Goal: Book appointment/travel/reservation

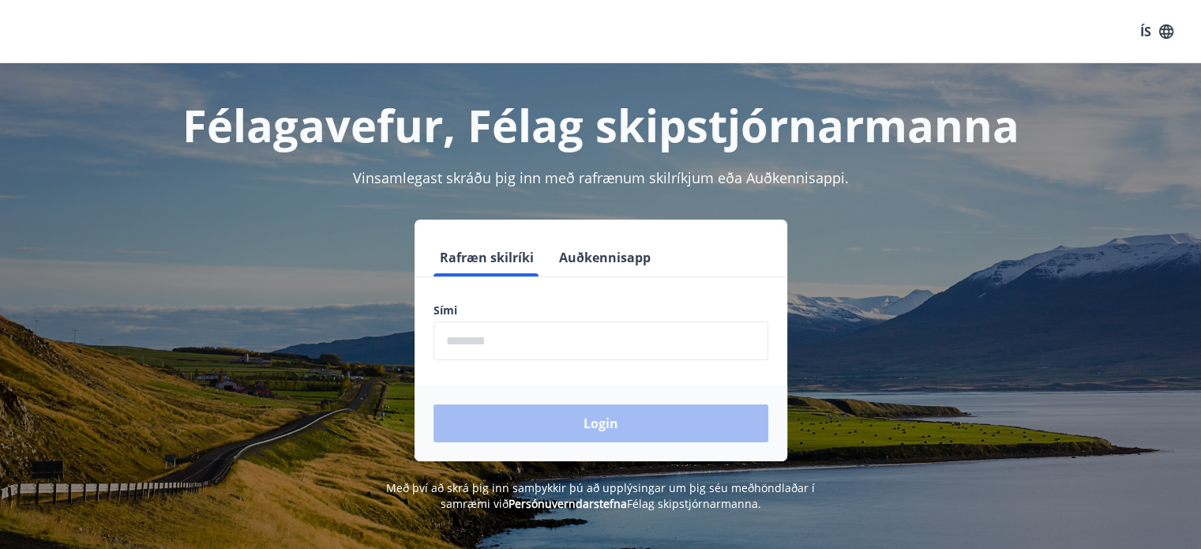
click at [478, 335] on input "phone" at bounding box center [600, 340] width 335 height 39
type input "********"
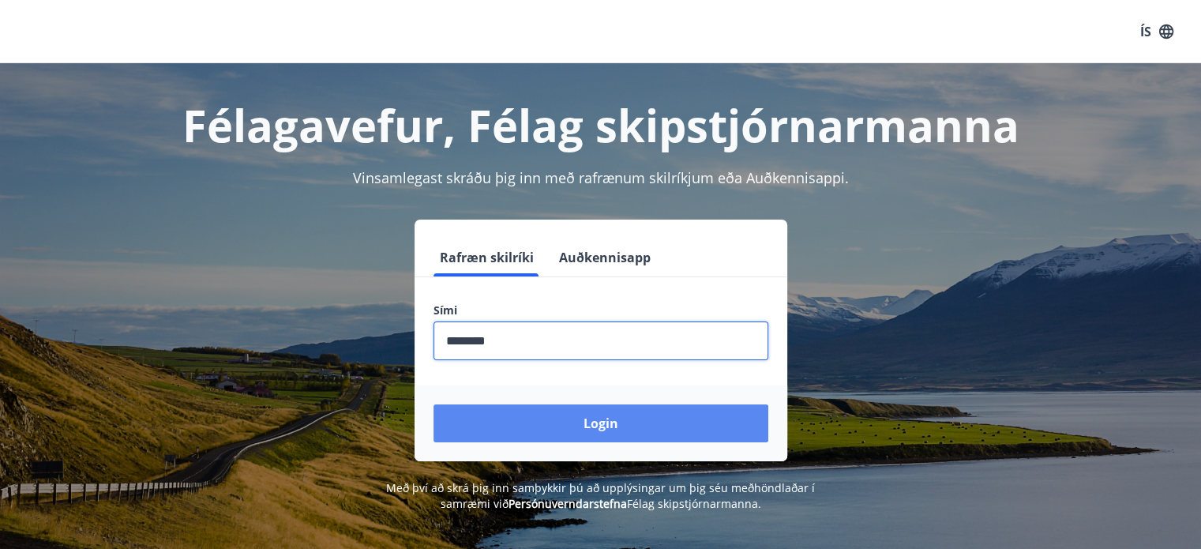
click at [579, 418] on button "Login" at bounding box center [600, 423] width 335 height 38
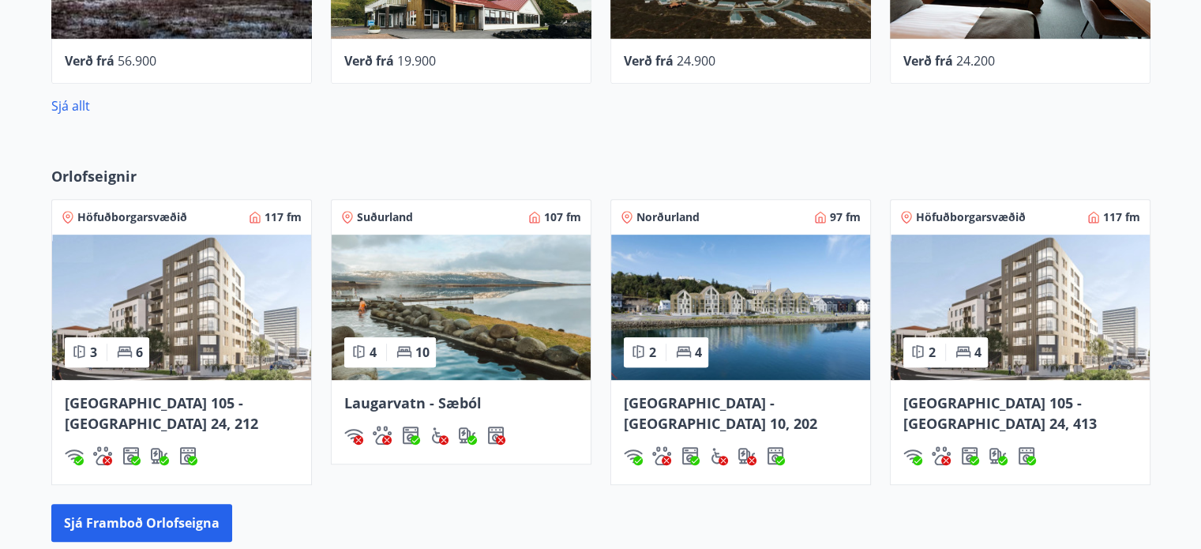
scroll to position [947, 0]
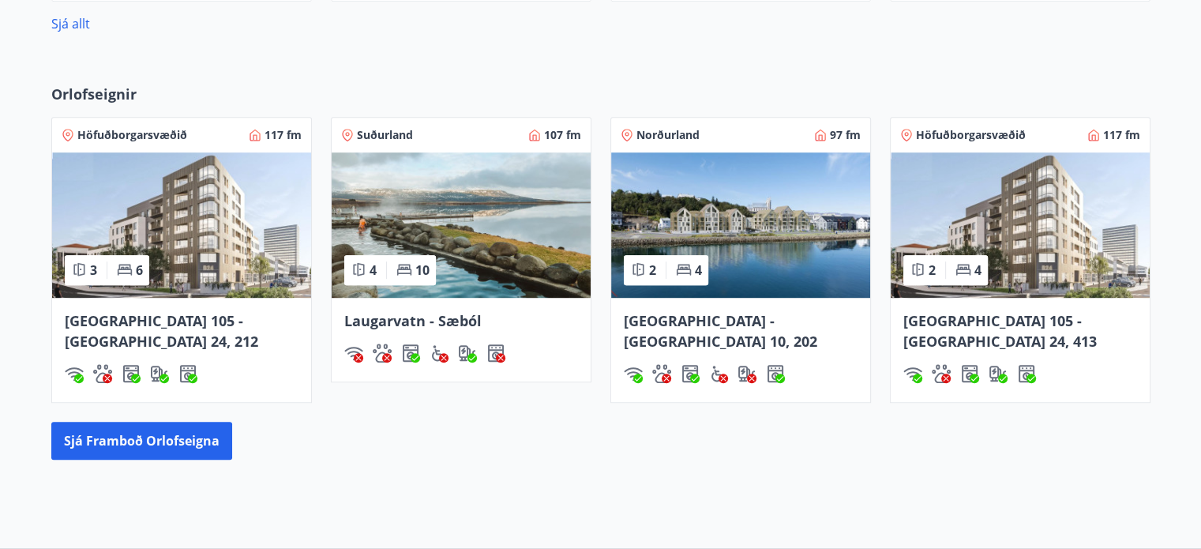
click at [182, 261] on img at bounding box center [181, 224] width 259 height 145
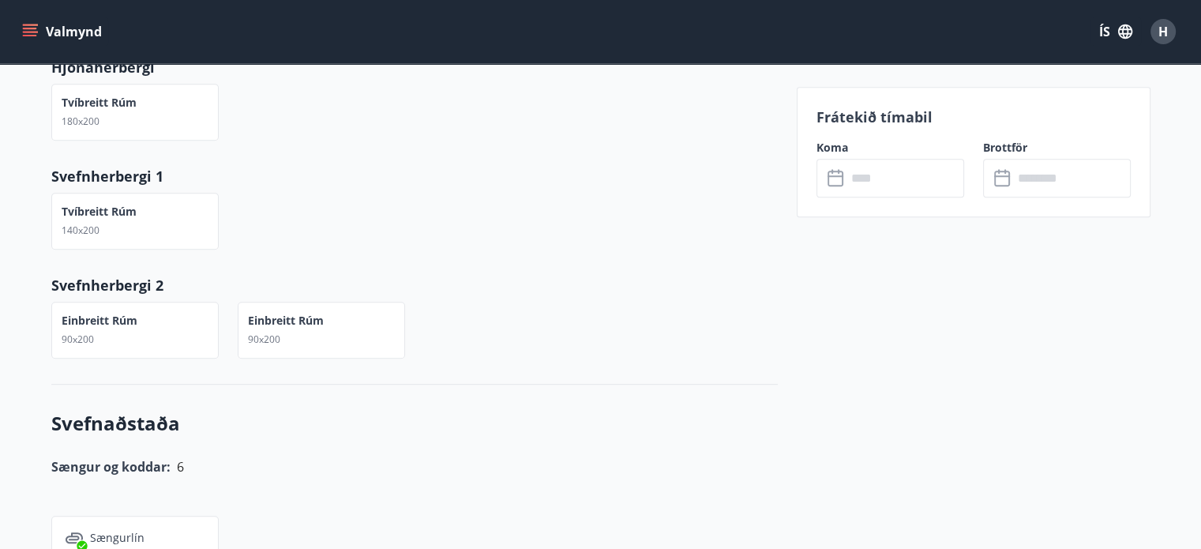
scroll to position [710, 0]
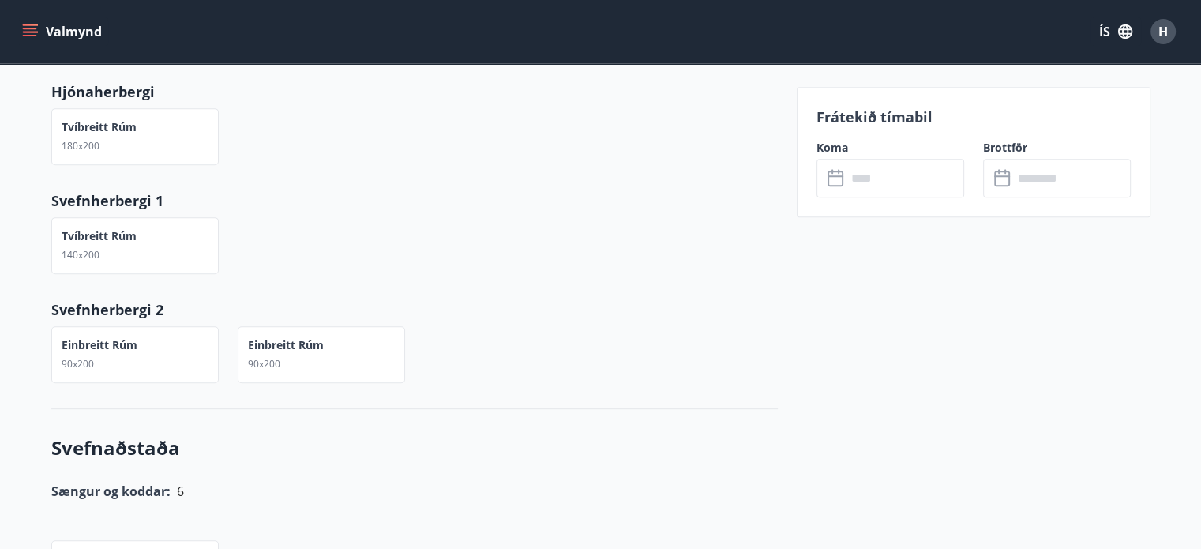
click at [825, 176] on div "​ ​" at bounding box center [890, 178] width 148 height 39
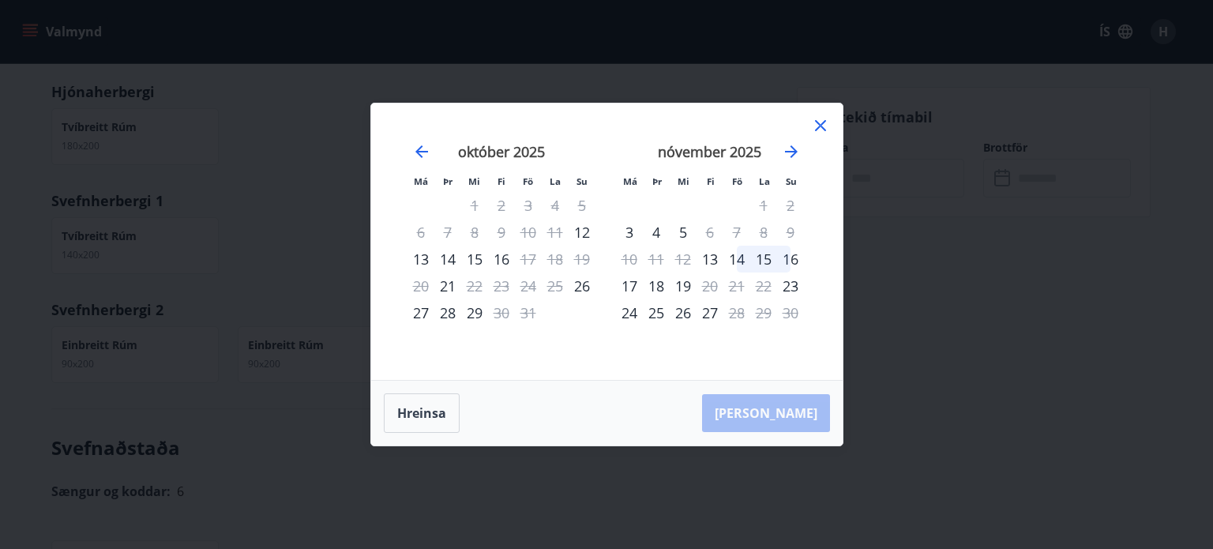
click at [816, 129] on icon at bounding box center [820, 125] width 11 height 11
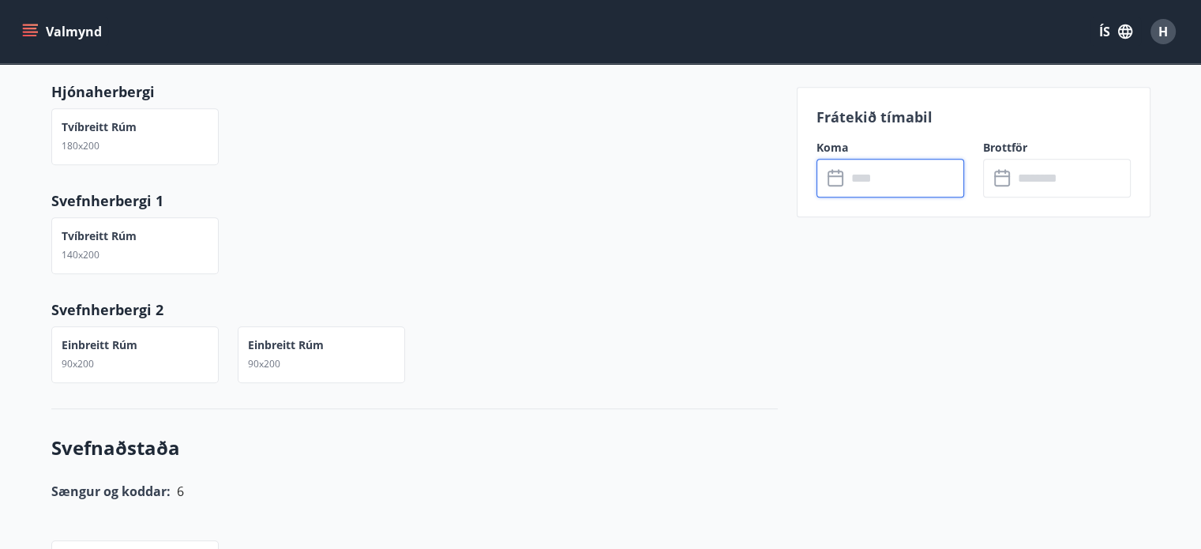
click at [30, 34] on icon "menu" at bounding box center [30, 32] width 16 height 16
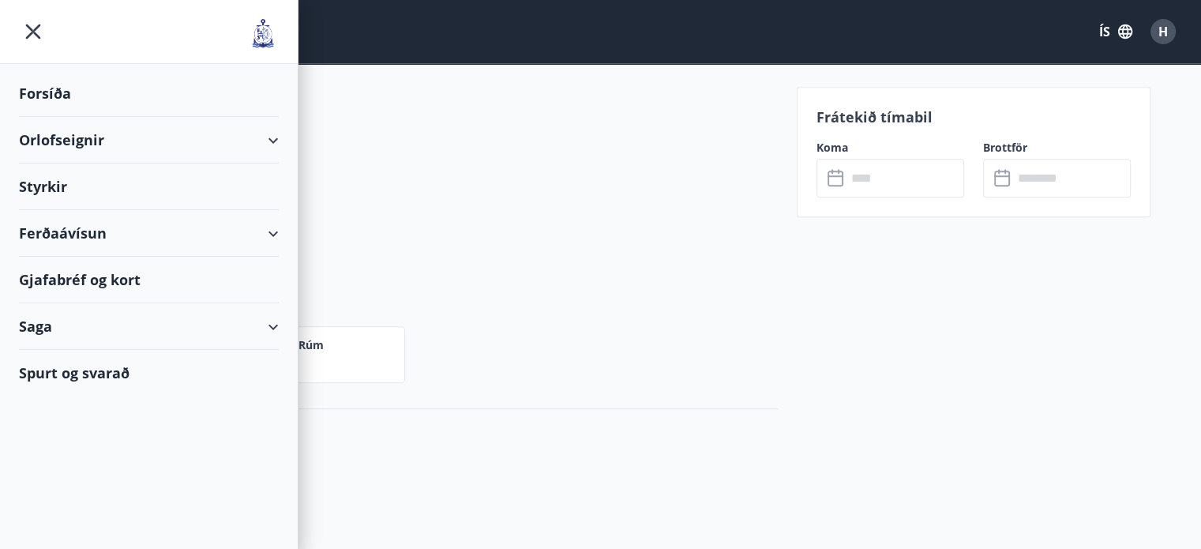
click at [272, 135] on div "Orlofseignir" at bounding box center [149, 140] width 260 height 47
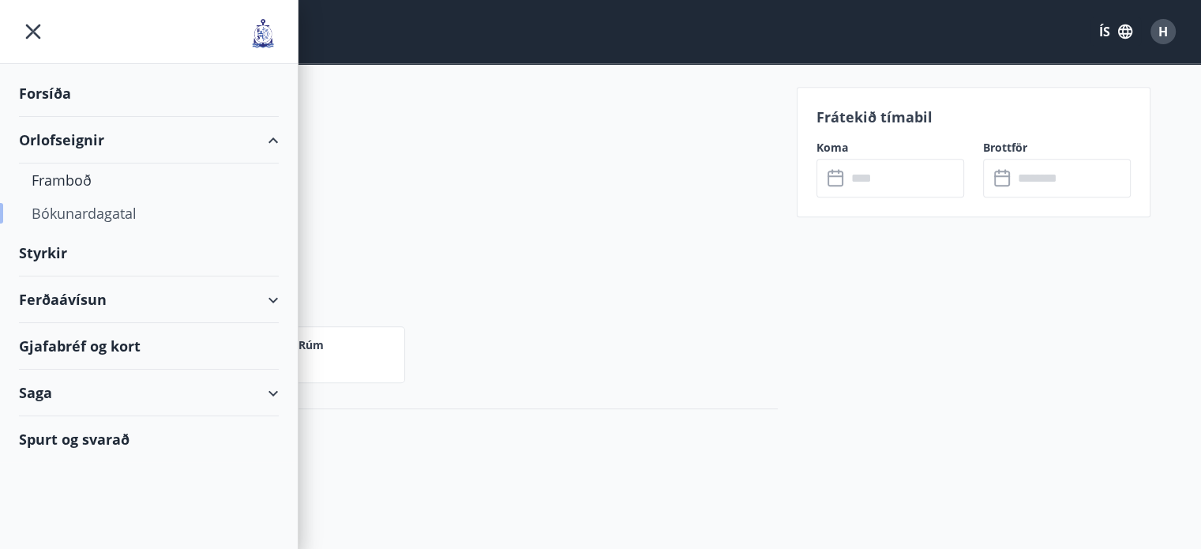
click at [121, 208] on div "Bókunardagatal" at bounding box center [149, 213] width 234 height 33
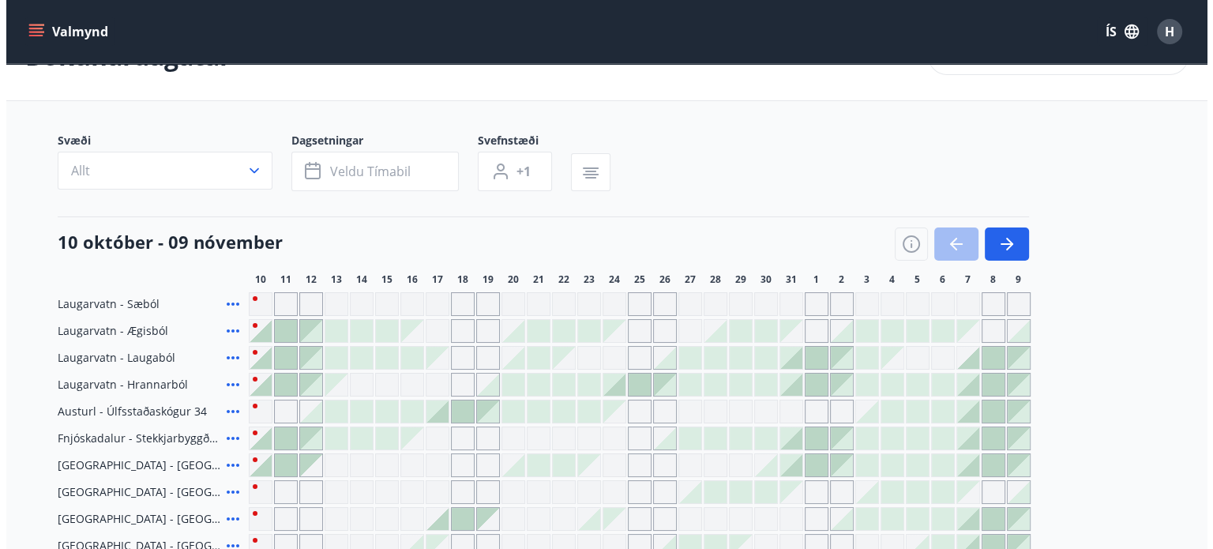
scroll to position [79, 0]
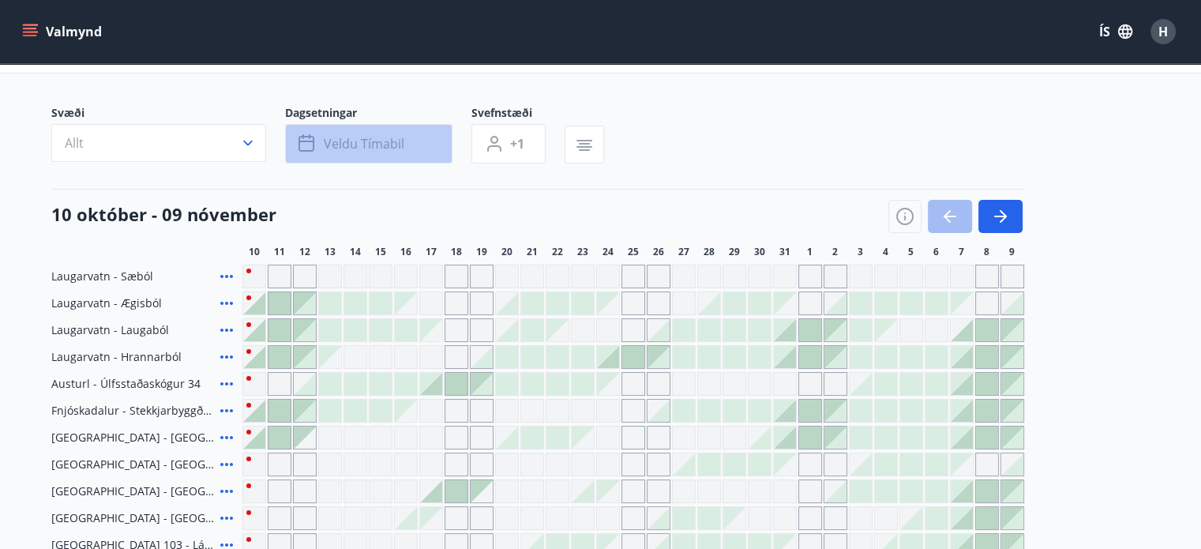
click at [303, 140] on icon "button" at bounding box center [307, 143] width 19 height 19
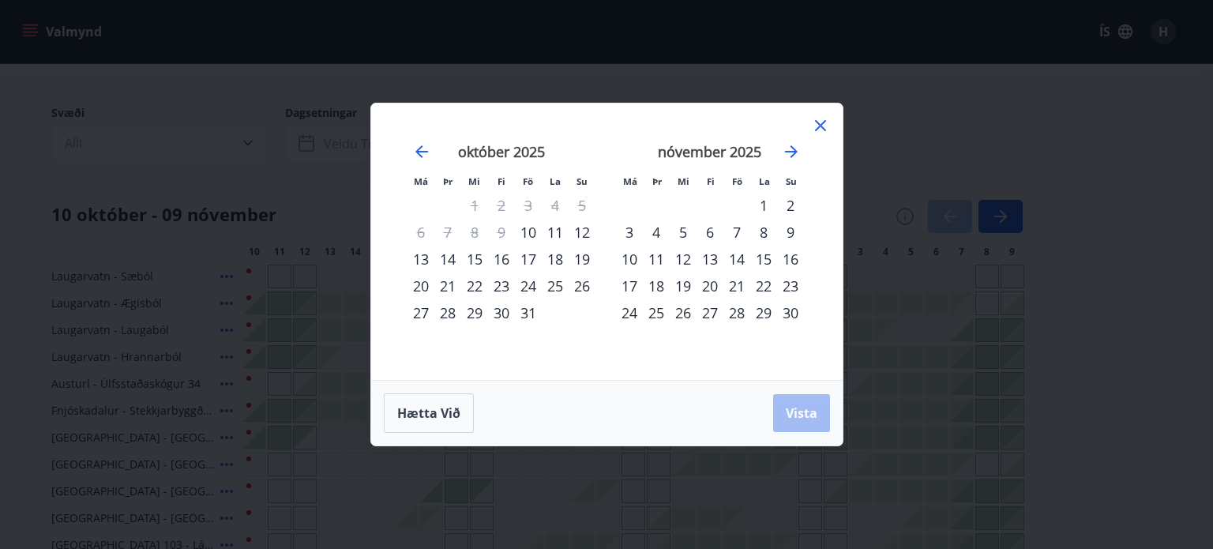
click at [653, 310] on div "25" at bounding box center [656, 312] width 27 height 27
click at [795, 423] on button "Vista" at bounding box center [801, 413] width 57 height 38
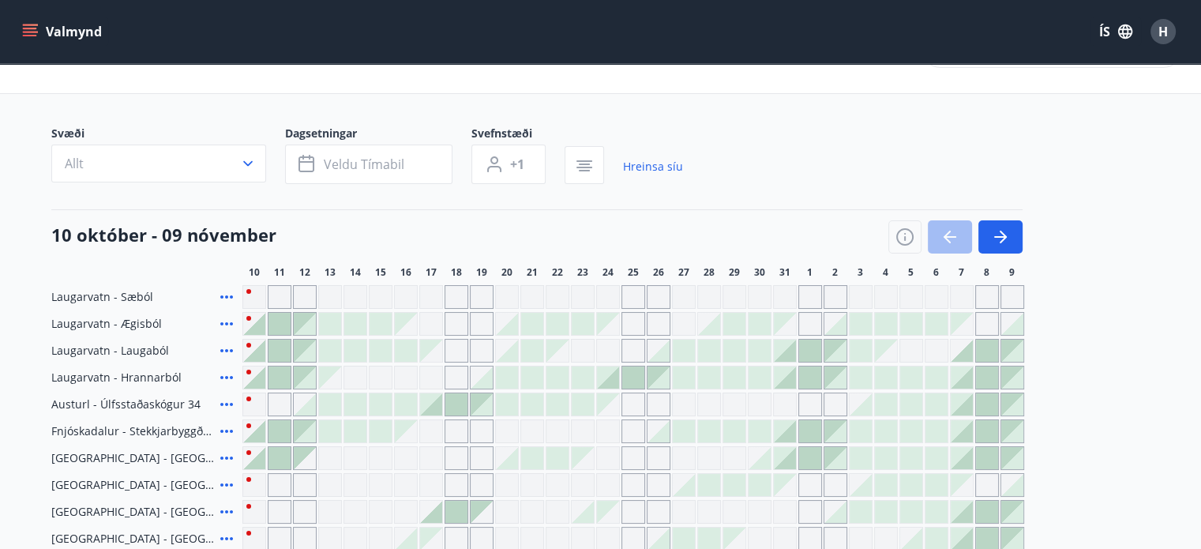
scroll to position [79, 0]
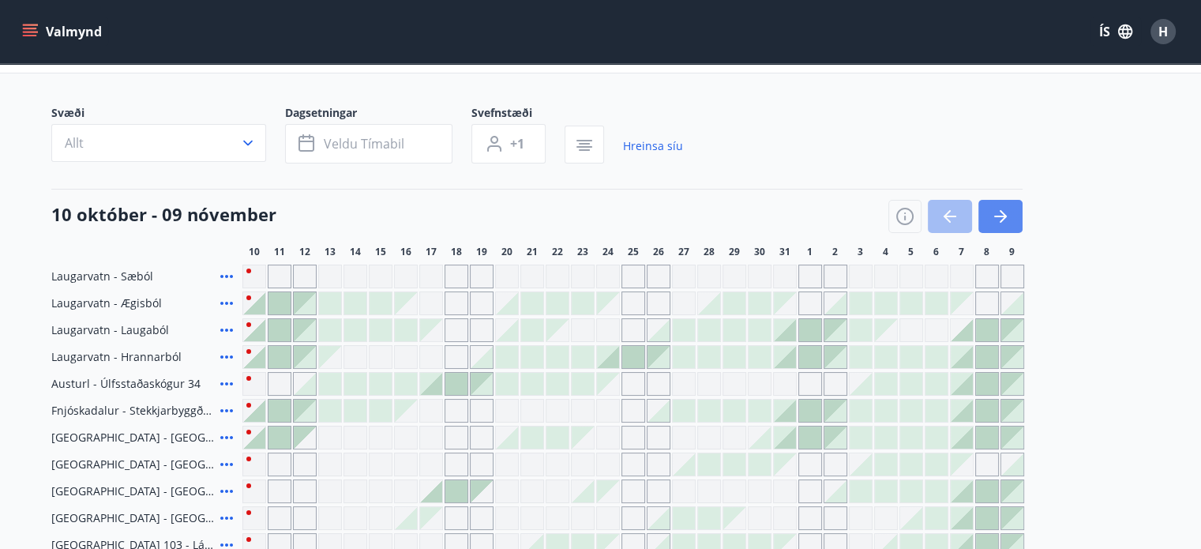
click at [993, 216] on icon "button" at bounding box center [1000, 216] width 19 height 19
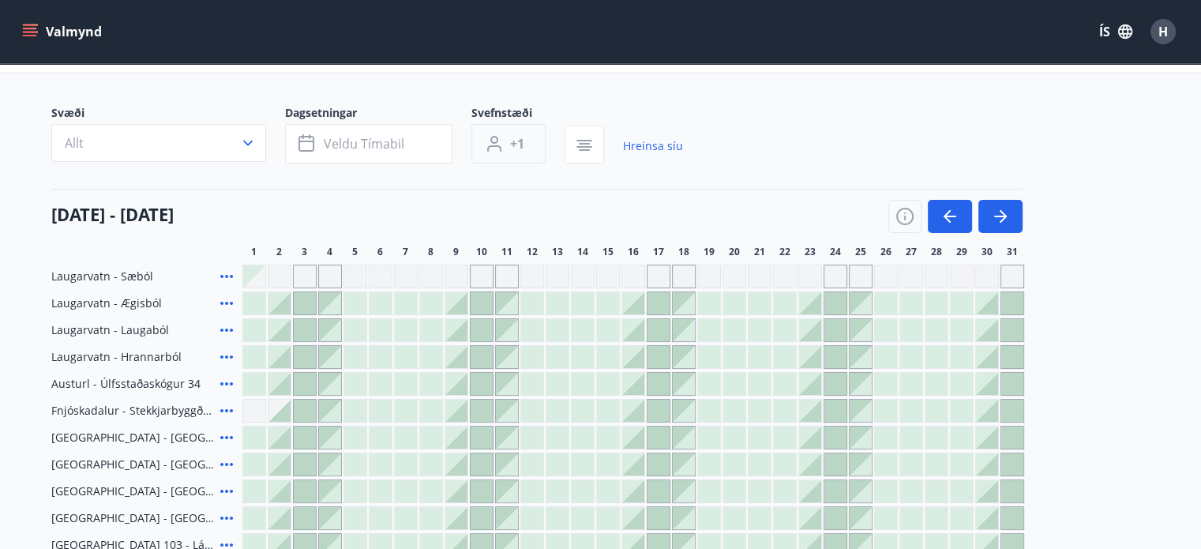
scroll to position [0, 0]
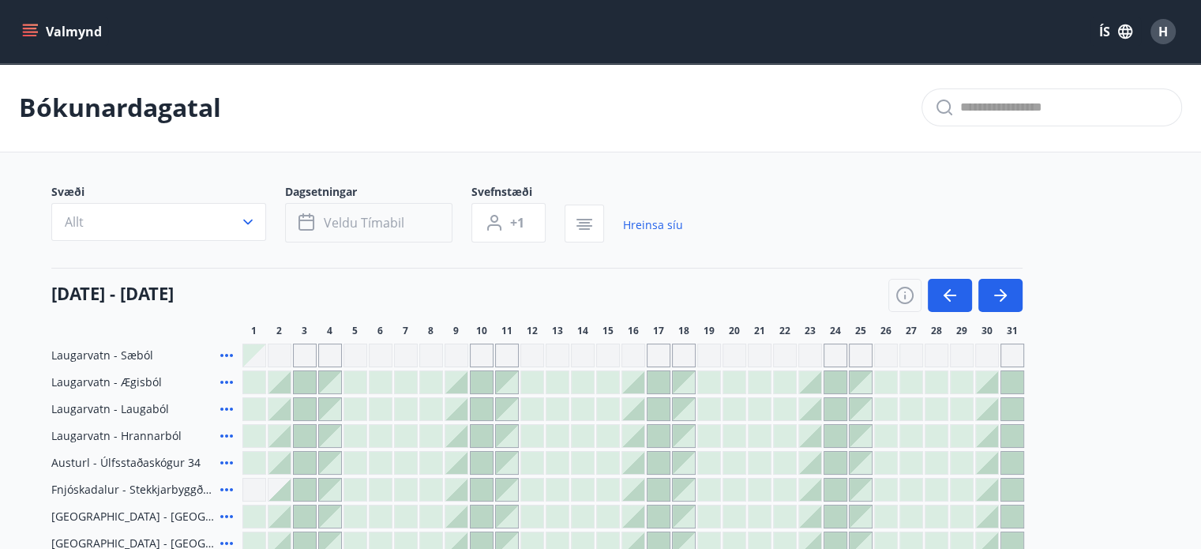
click at [315, 220] on icon "button" at bounding box center [307, 222] width 19 height 19
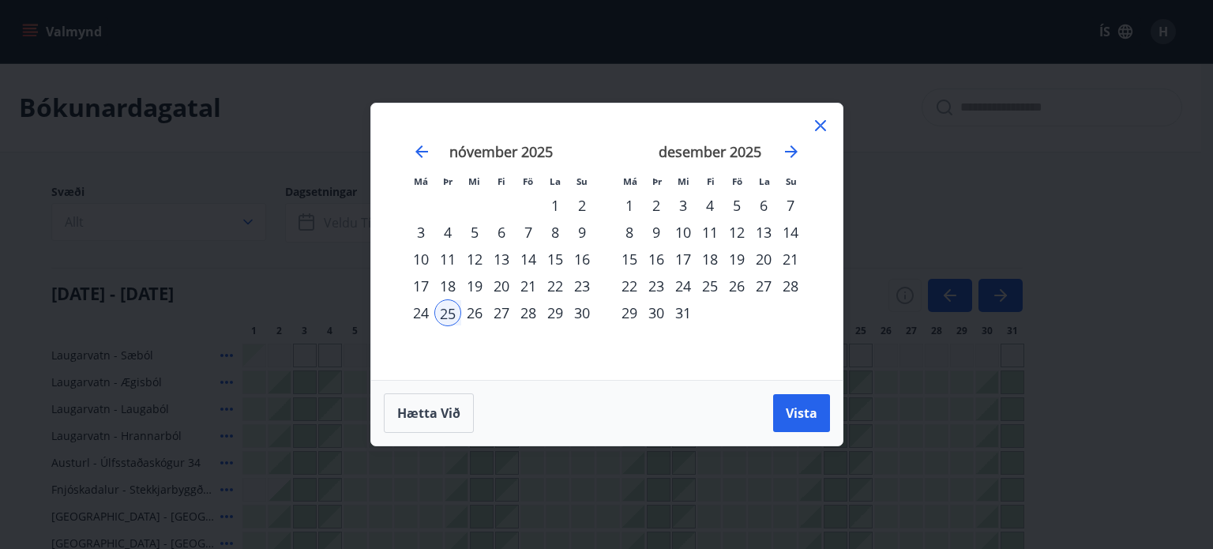
click at [625, 201] on div "1" at bounding box center [629, 205] width 27 height 27
click at [798, 409] on span "Vista" at bounding box center [801, 412] width 32 height 17
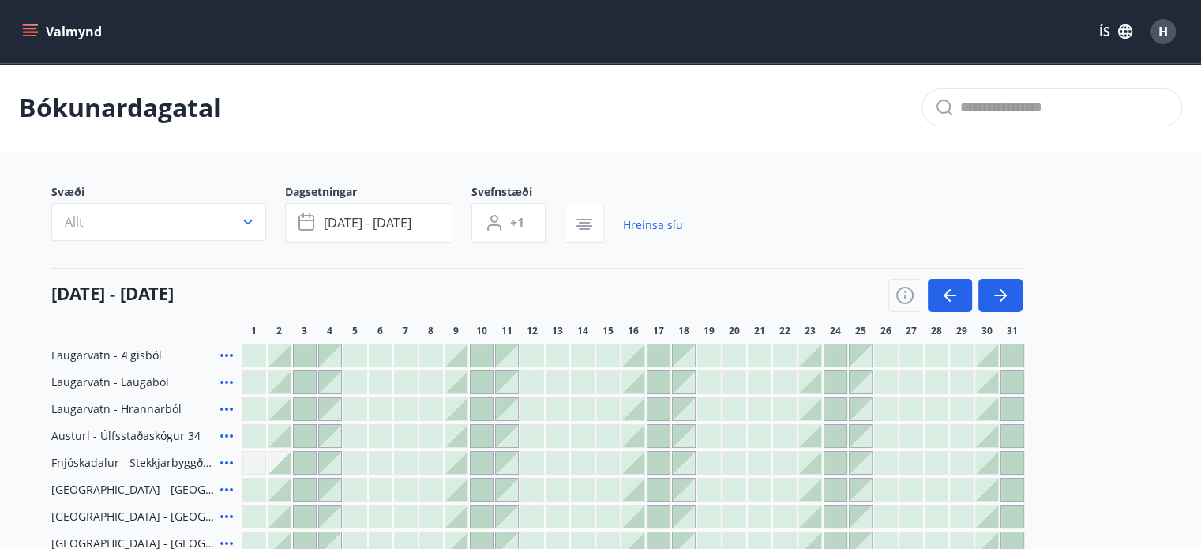
click at [1165, 26] on span "H" at bounding box center [1162, 31] width 9 height 17
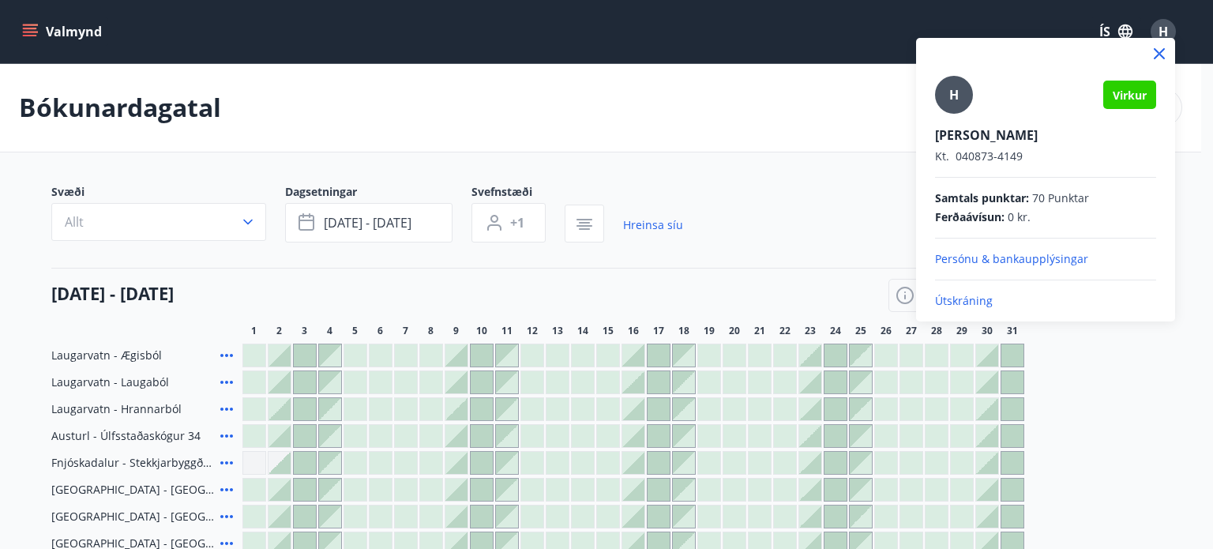
click at [973, 293] on p "Útskráning" at bounding box center [1045, 301] width 221 height 16
